Goal: Check status

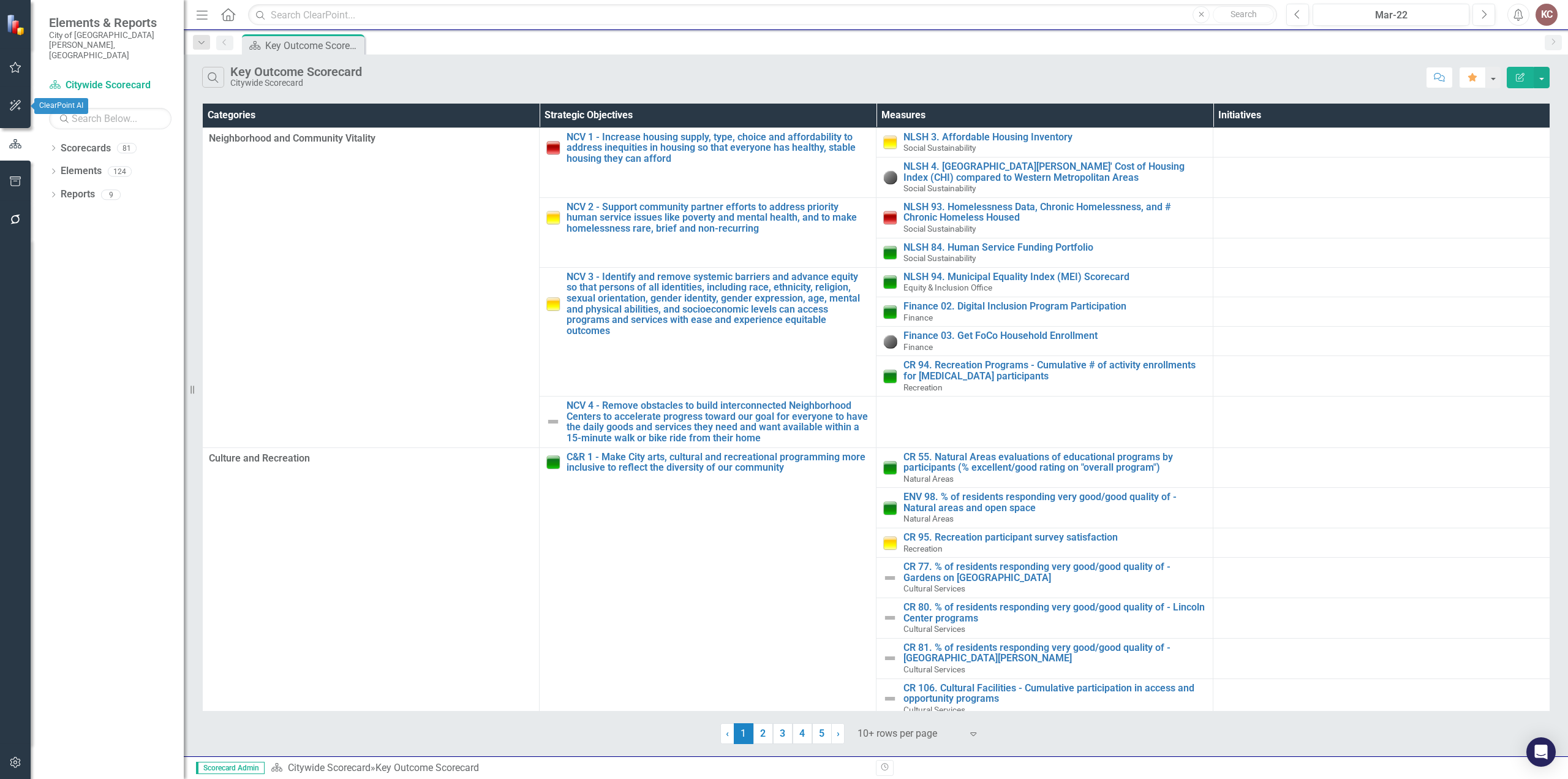
click at [17, 71] on icon "button" at bounding box center [15, 67] width 13 height 10
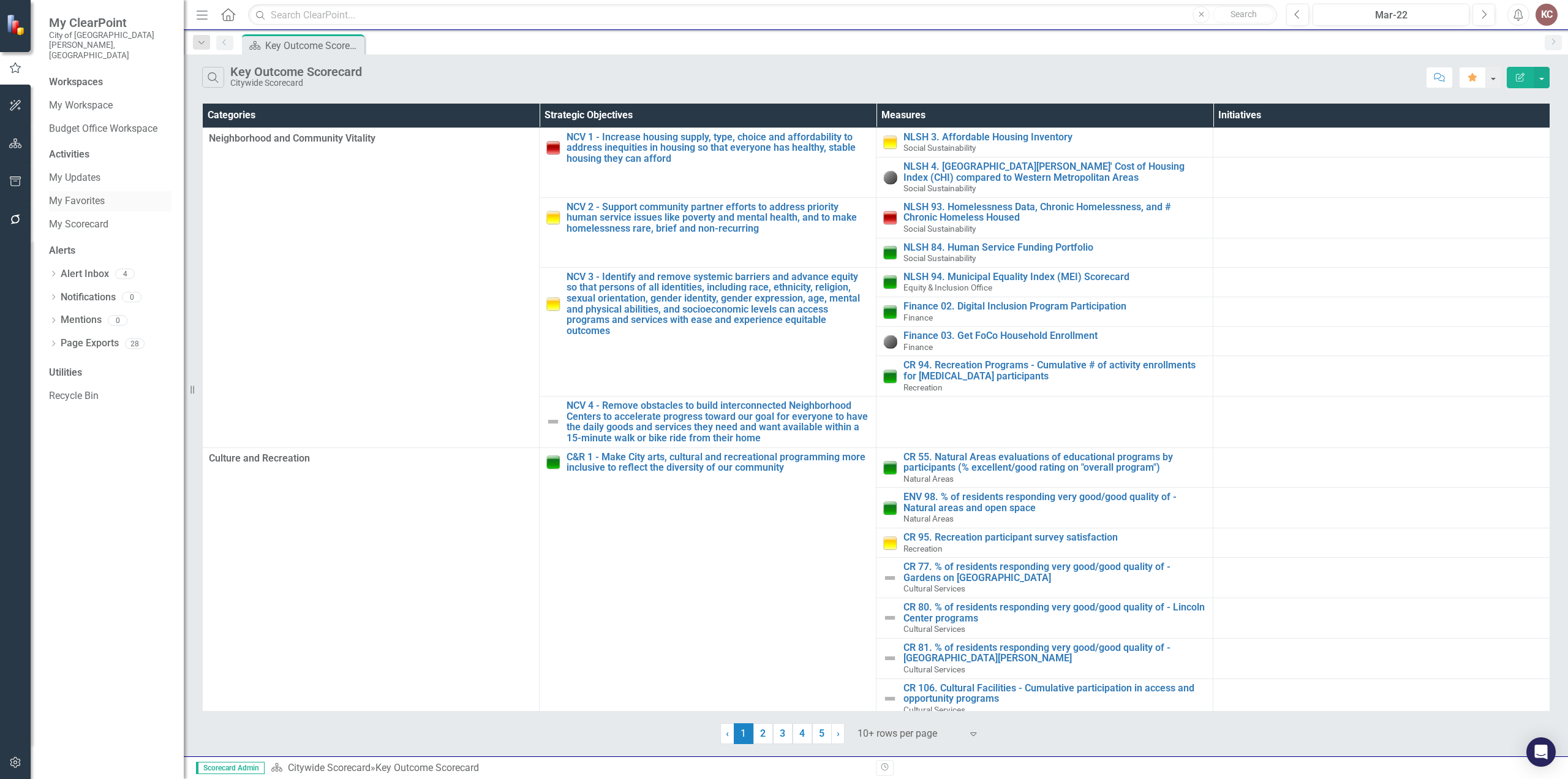
click at [93, 194] on link "My Favorites" at bounding box center [110, 201] width 122 height 14
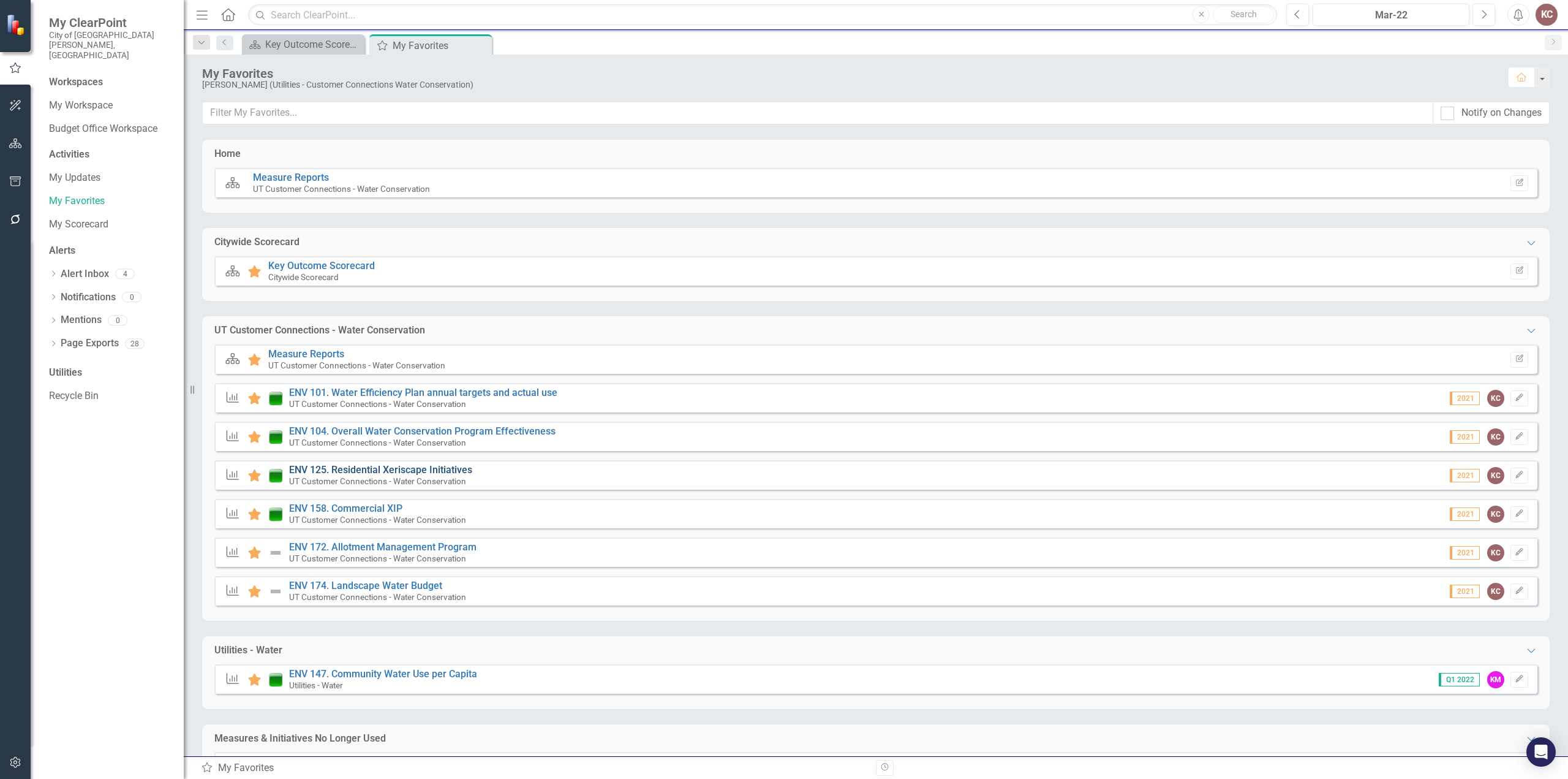
click at [350, 467] on link "ENV 125. Residential Xeriscape Initiatives" at bounding box center [381, 470] width 183 height 12
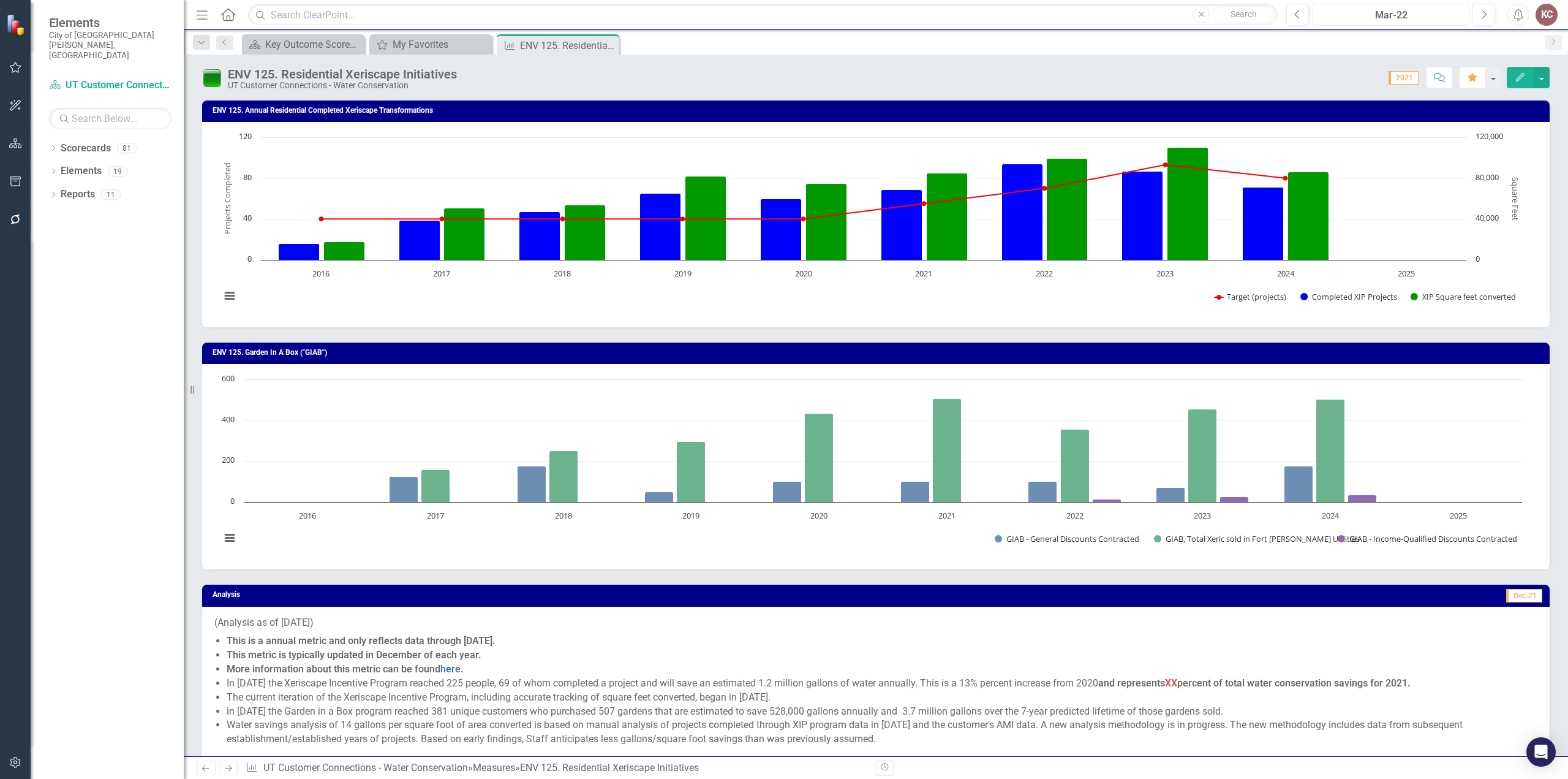
click at [1424, 13] on div "Mar-22" at bounding box center [1391, 15] width 148 height 15
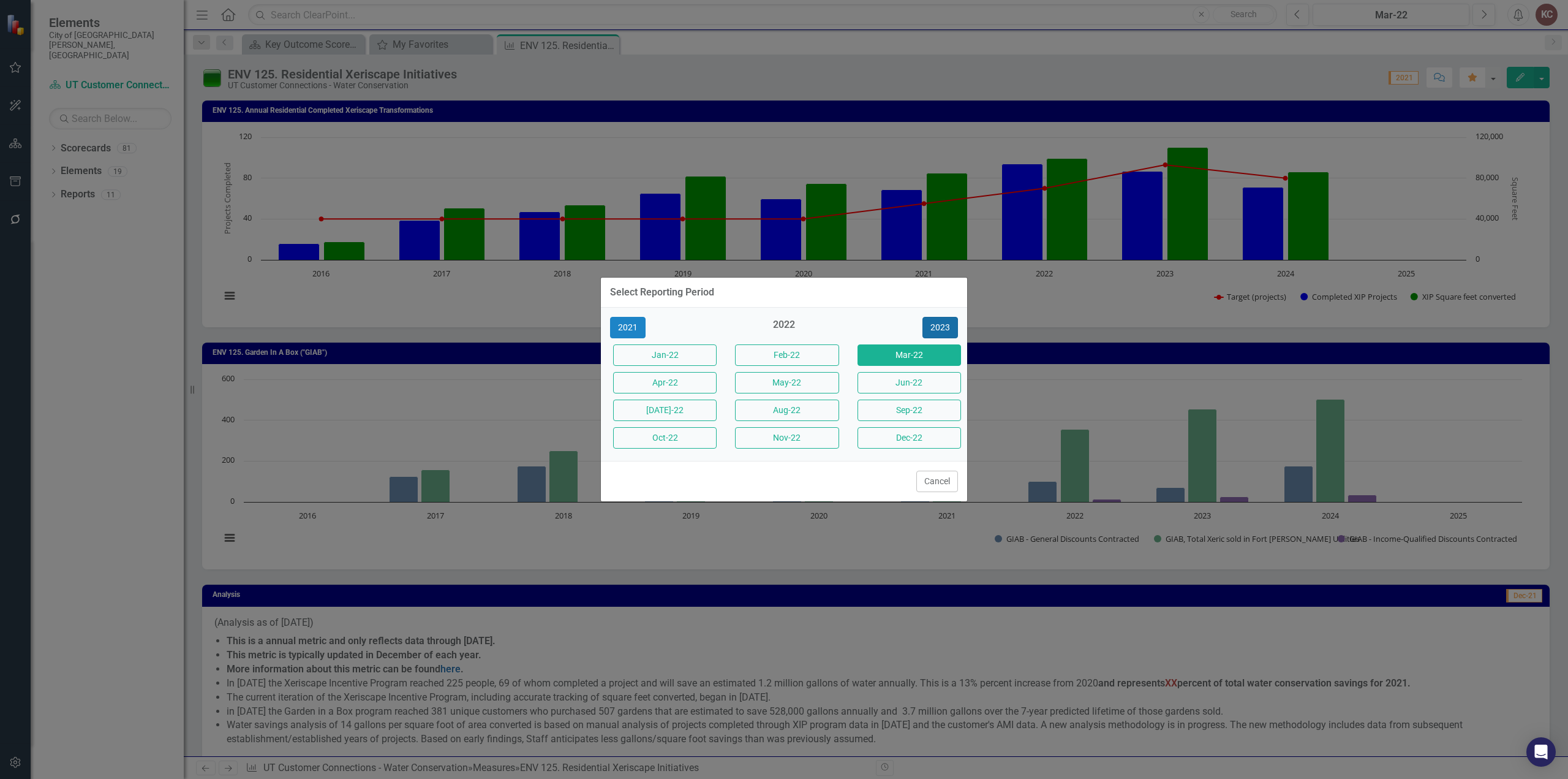
click at [937, 325] on button "2023" at bounding box center [940, 327] width 35 height 21
click at [937, 325] on button "2024" at bounding box center [940, 327] width 35 height 21
click at [937, 325] on button "2025" at bounding box center [940, 327] width 35 height 21
click at [762, 414] on button "Aug-25" at bounding box center [787, 410] width 104 height 21
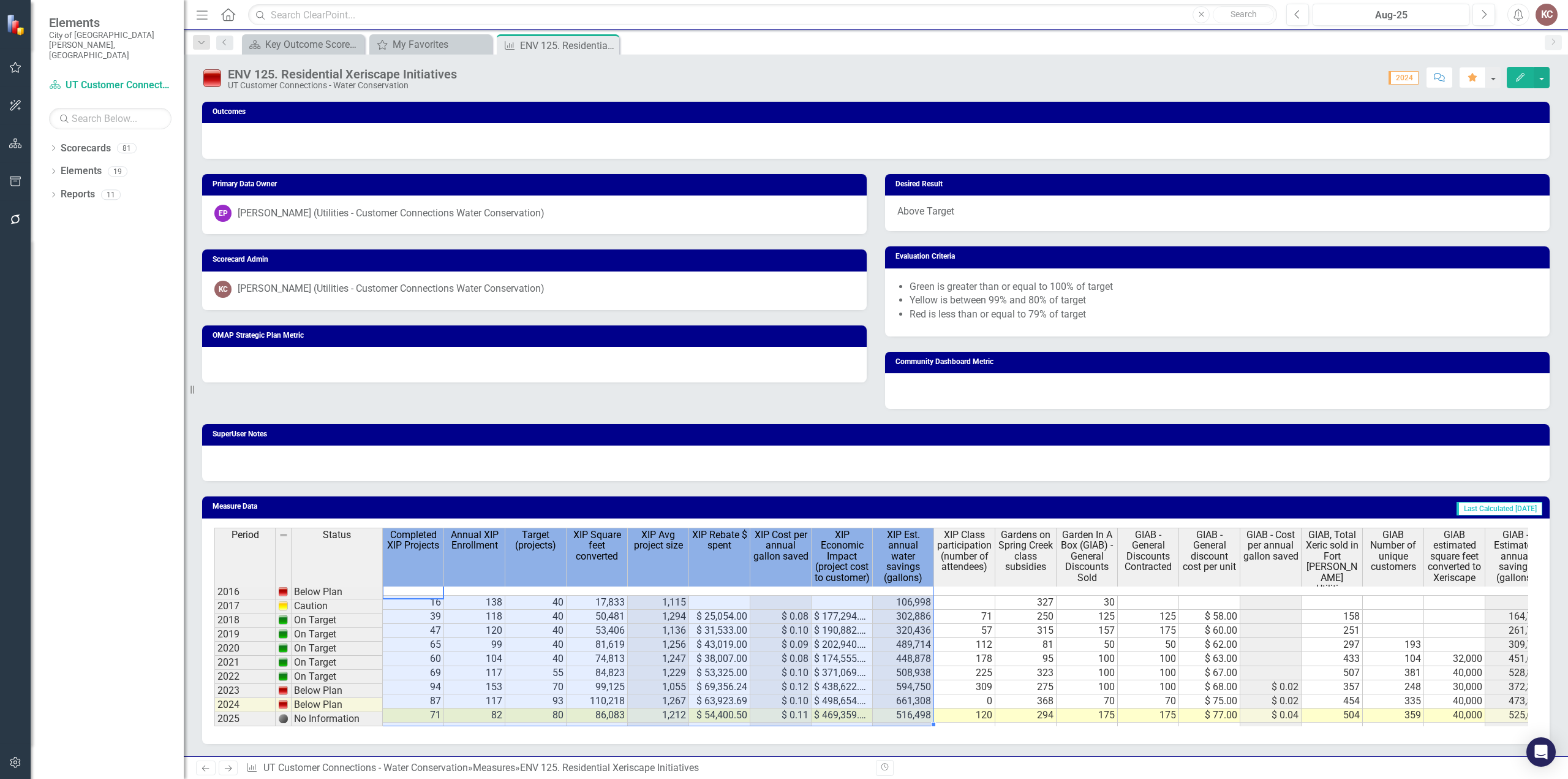
drag, startPoint x: 411, startPoint y: 537, endPoint x: 934, endPoint y: 592, distance: 525.9
click at [934, 592] on div "Period Status Completed XIP Projects Annual XIP Enrollment Target (projects) XI…" at bounding box center [871, 627] width 1314 height 199
click at [438, 555] on th "Completed XIP Projects" at bounding box center [413, 562] width 62 height 68
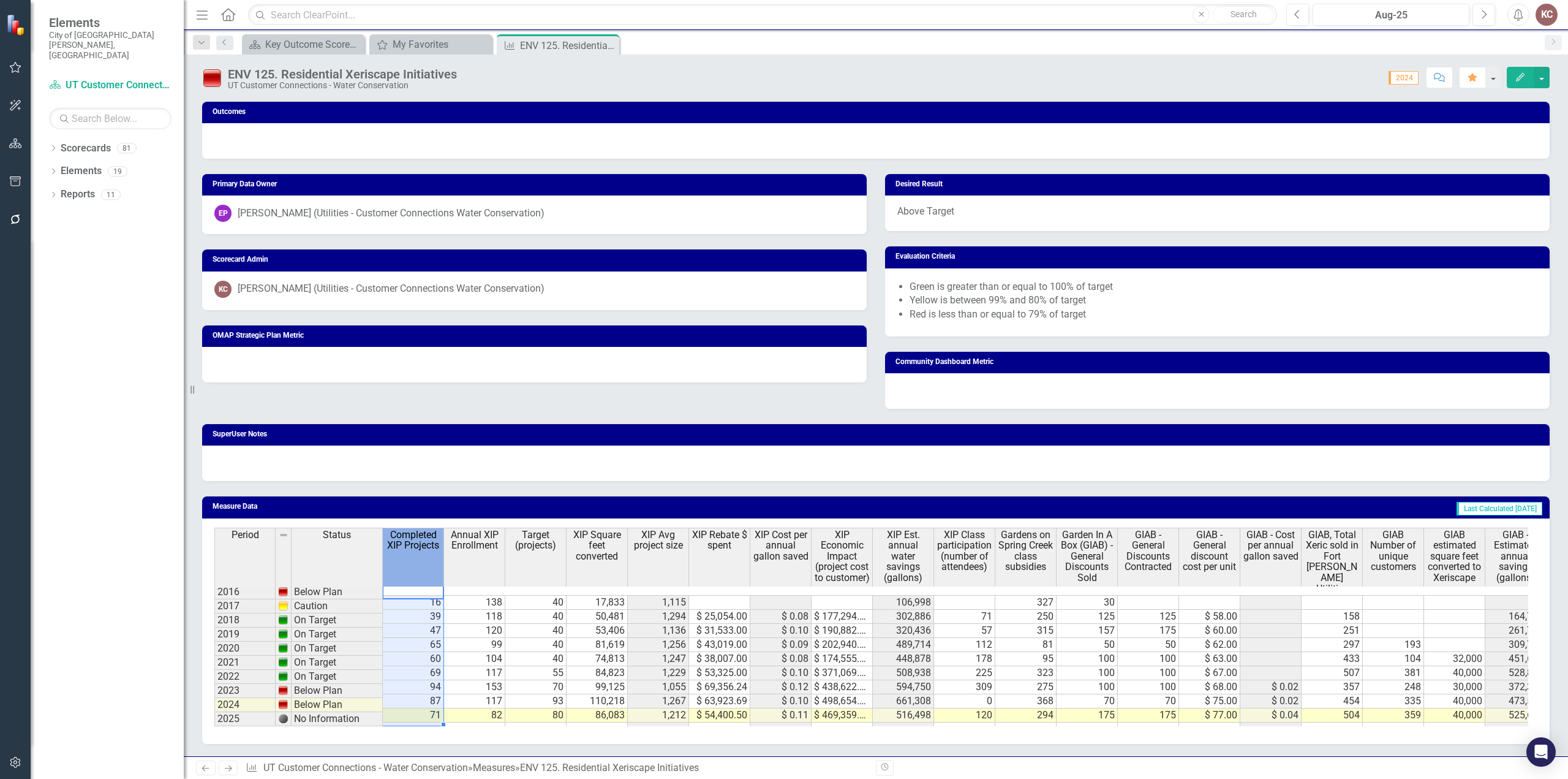
click at [409, 539] on span "Completed XIP Projects" at bounding box center [413, 540] width 56 height 21
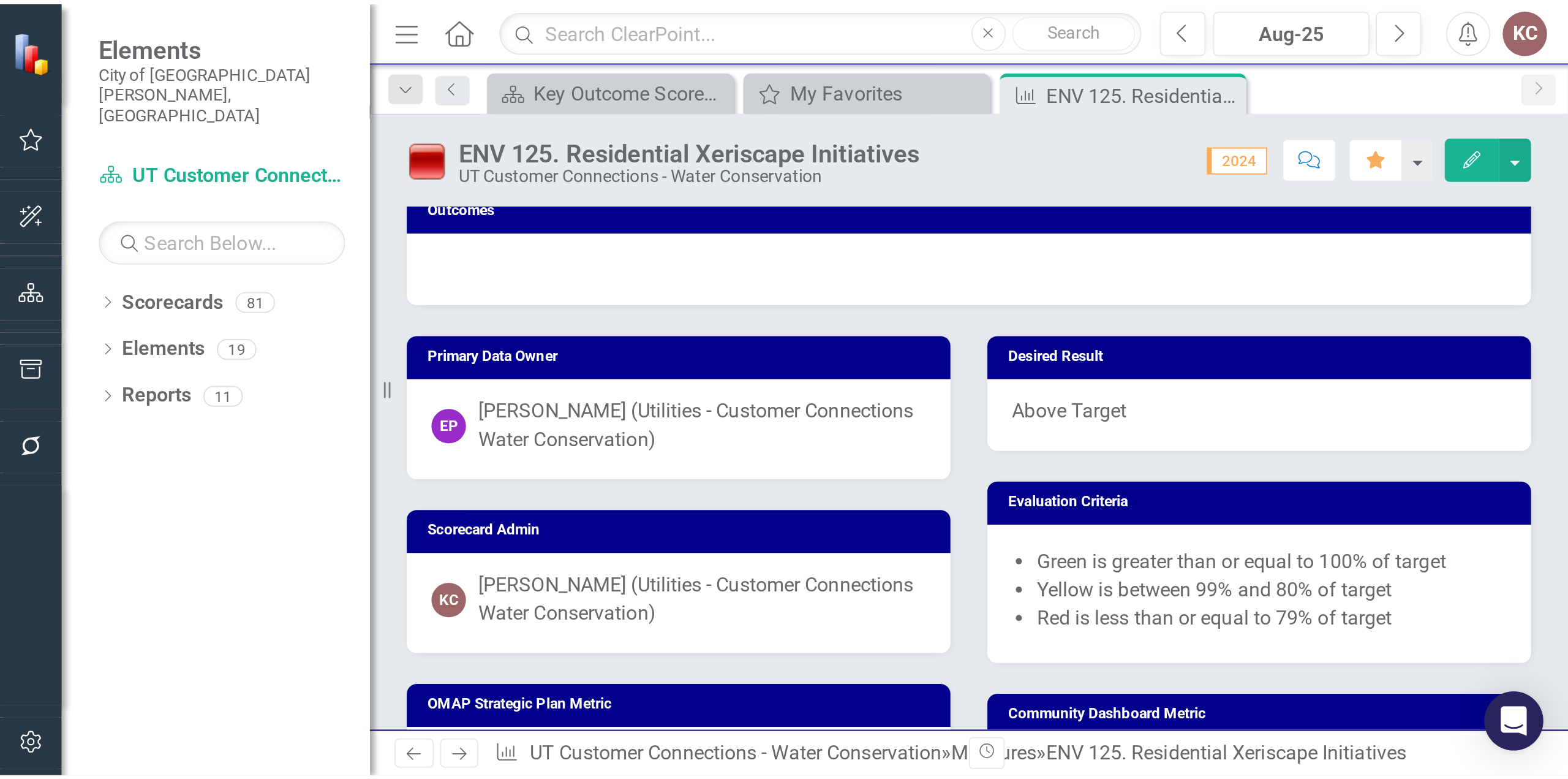
scroll to position [698, 0]
